Goal: Navigation & Orientation: Find specific page/section

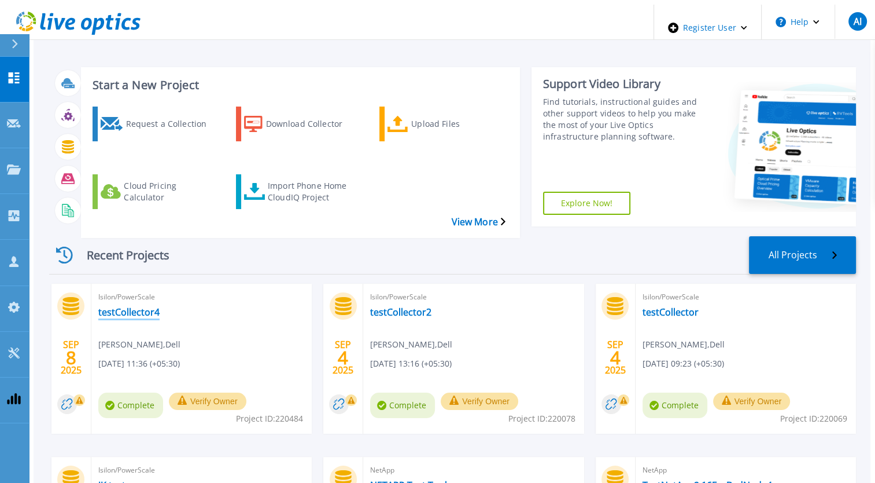
click at [118, 306] on link "testCollector4" at bounding box center [128, 312] width 61 height 12
